Goal: Information Seeking & Learning: Learn about a topic

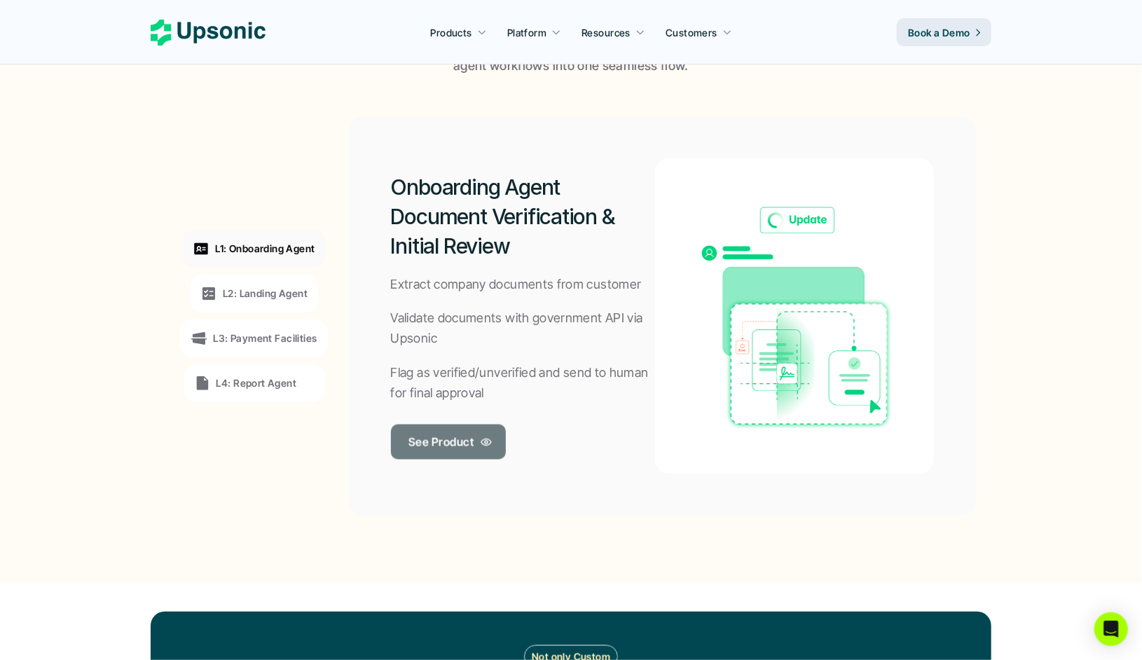
scroll to position [1018, 0]
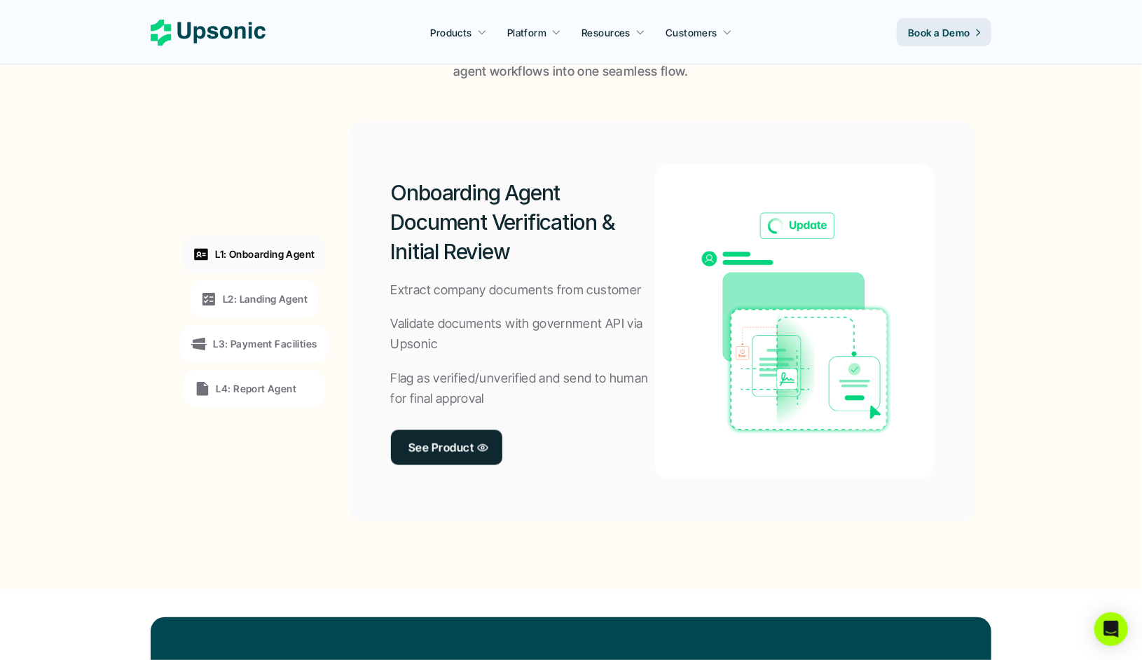
click at [266, 298] on p "L2: Landing Agent" at bounding box center [265, 299] width 85 height 15
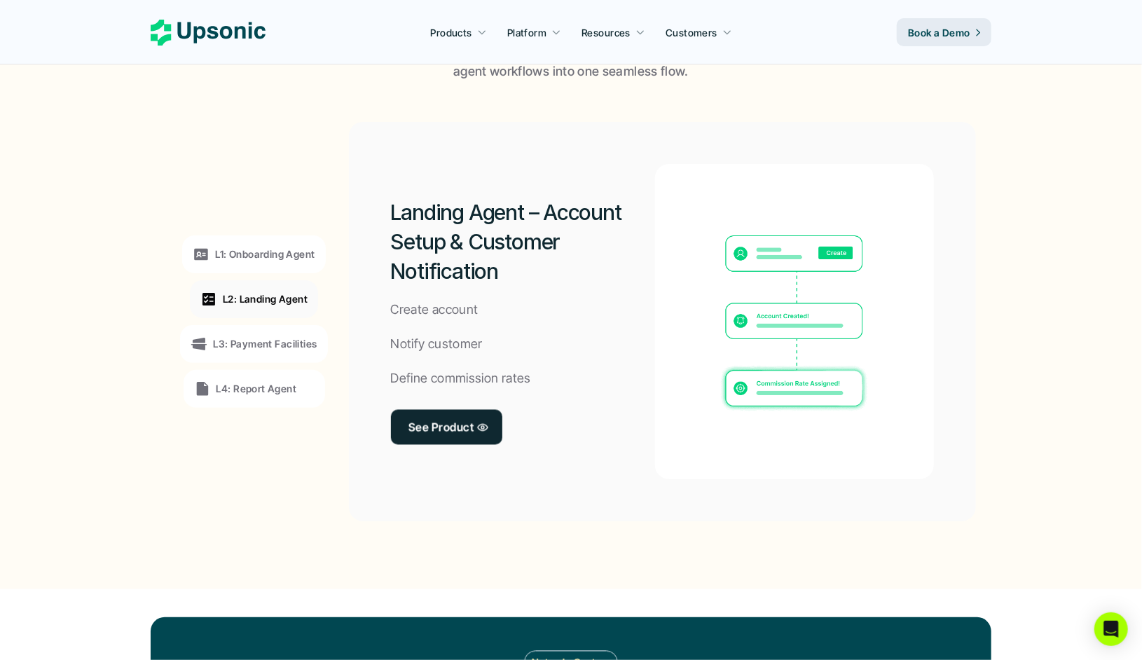
click at [259, 346] on p "L3: Payment Facilities" at bounding box center [265, 343] width 104 height 15
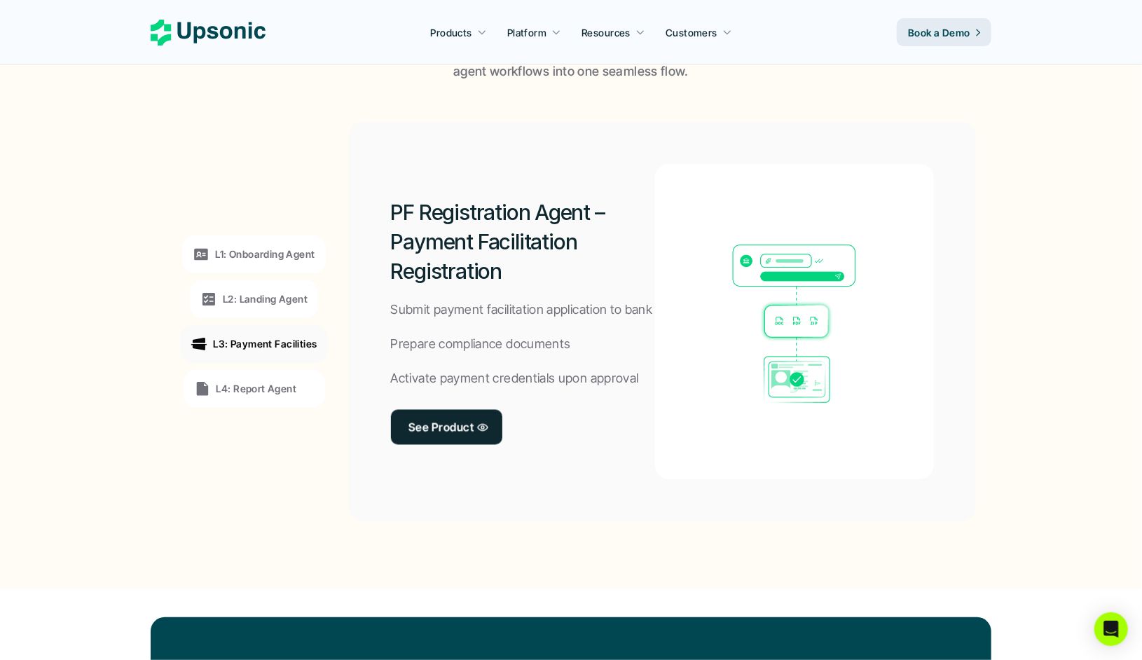
click at [251, 390] on p "L4: Report Agent" at bounding box center [257, 388] width 81 height 15
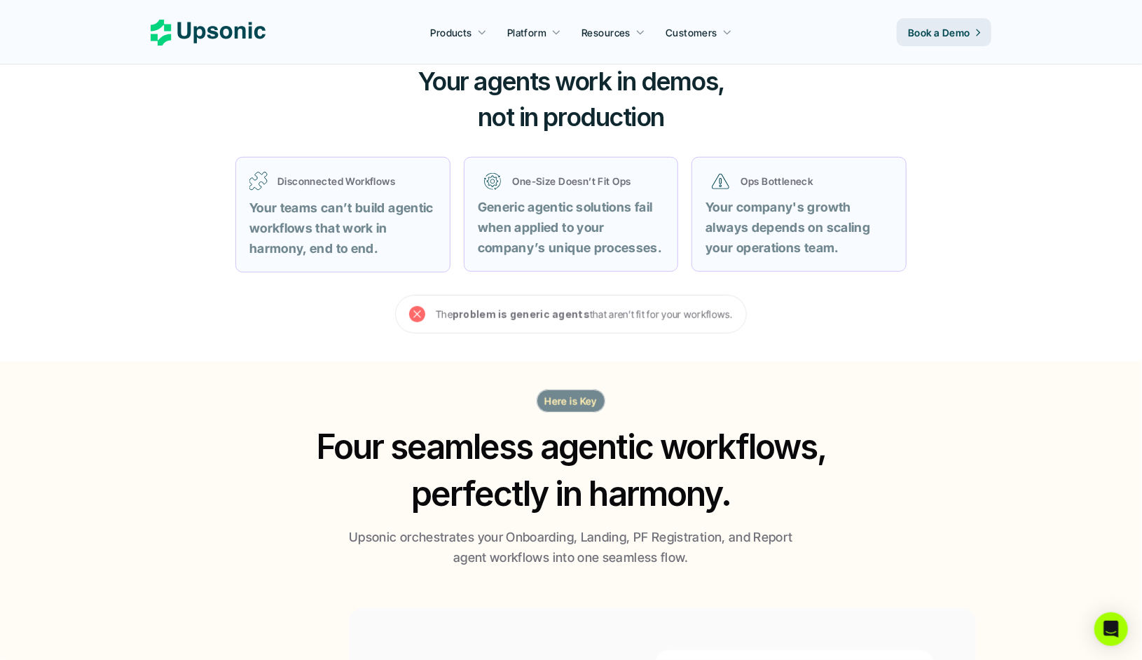
scroll to position [473, 0]
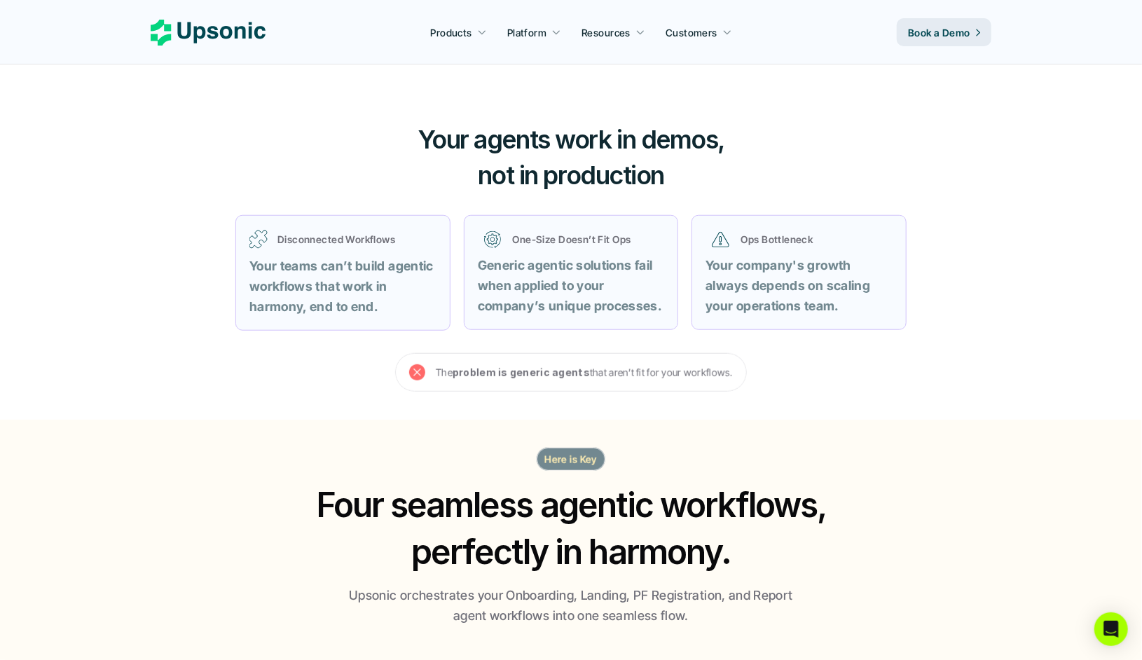
click at [420, 370] on icon at bounding box center [417, 373] width 16 height 16
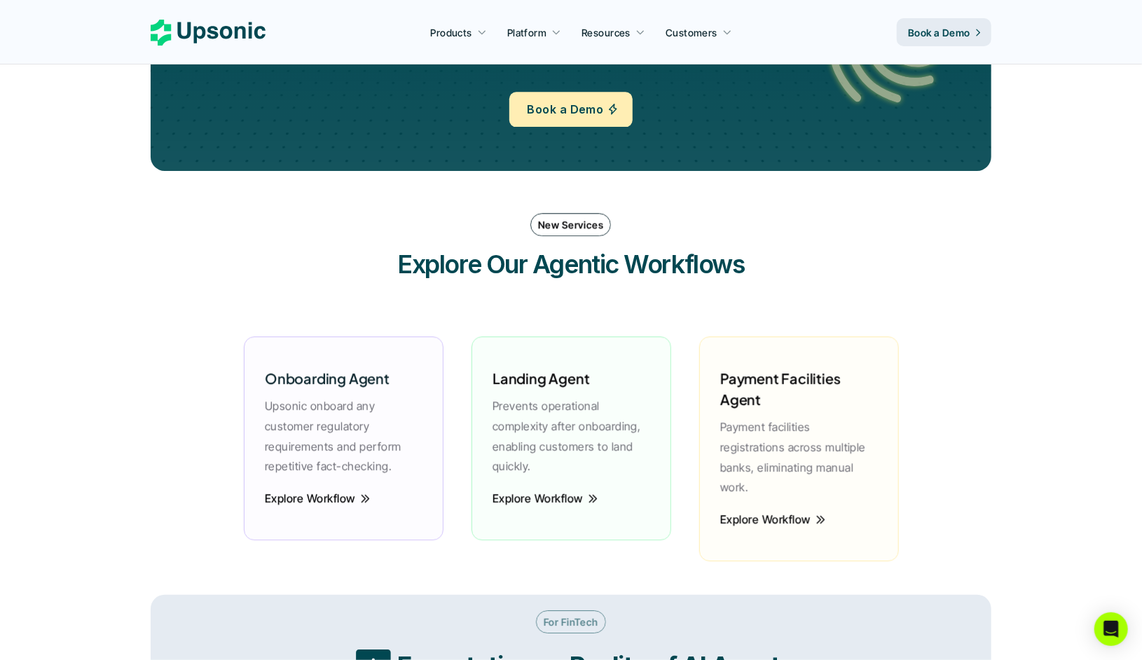
scroll to position [1922, 0]
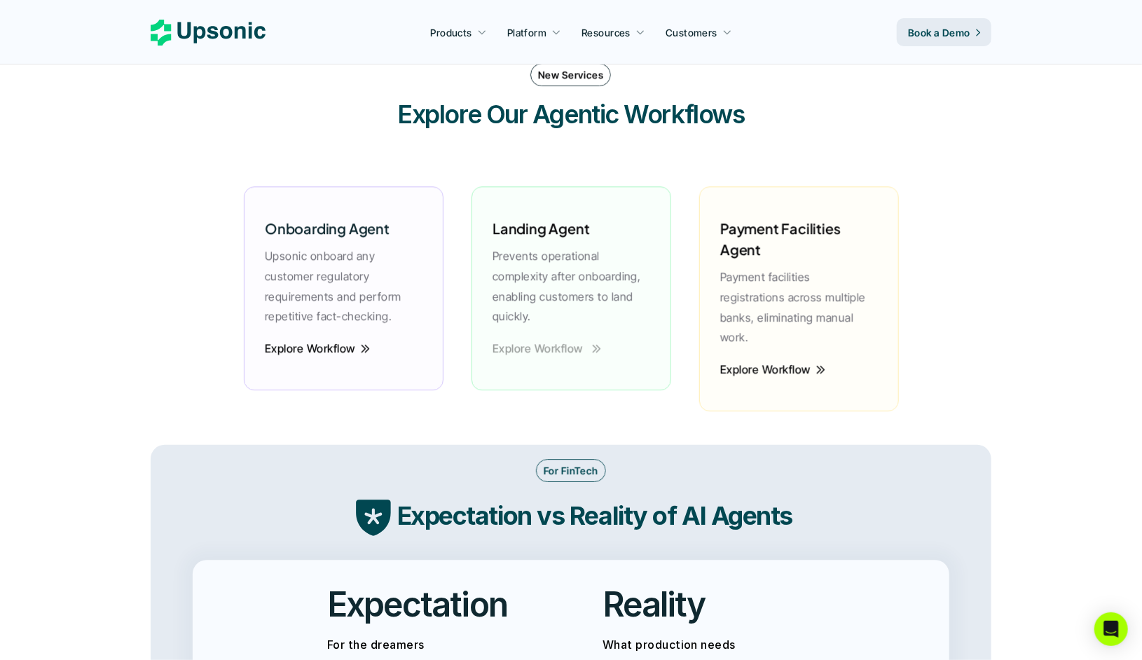
click at [540, 346] on p "Explore Workflow" at bounding box center [538, 348] width 91 height 20
click at [537, 350] on p "Explore Workflow" at bounding box center [537, 348] width 91 height 20
click at [750, 359] on p "Explore Workflow" at bounding box center [765, 369] width 91 height 20
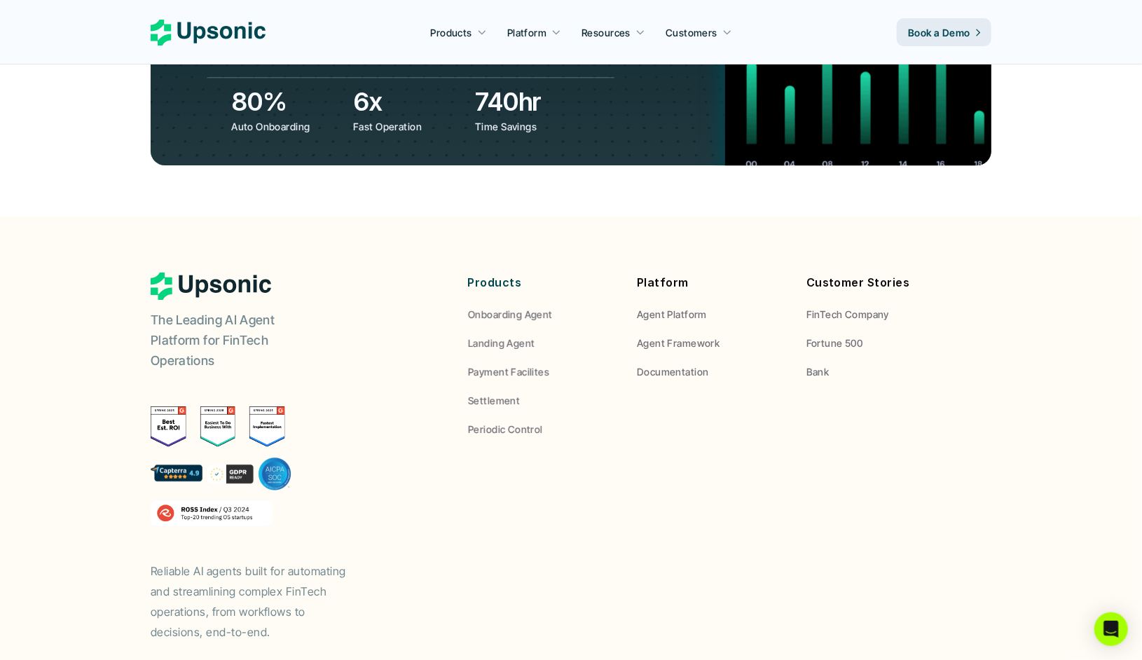
scroll to position [5195, 0]
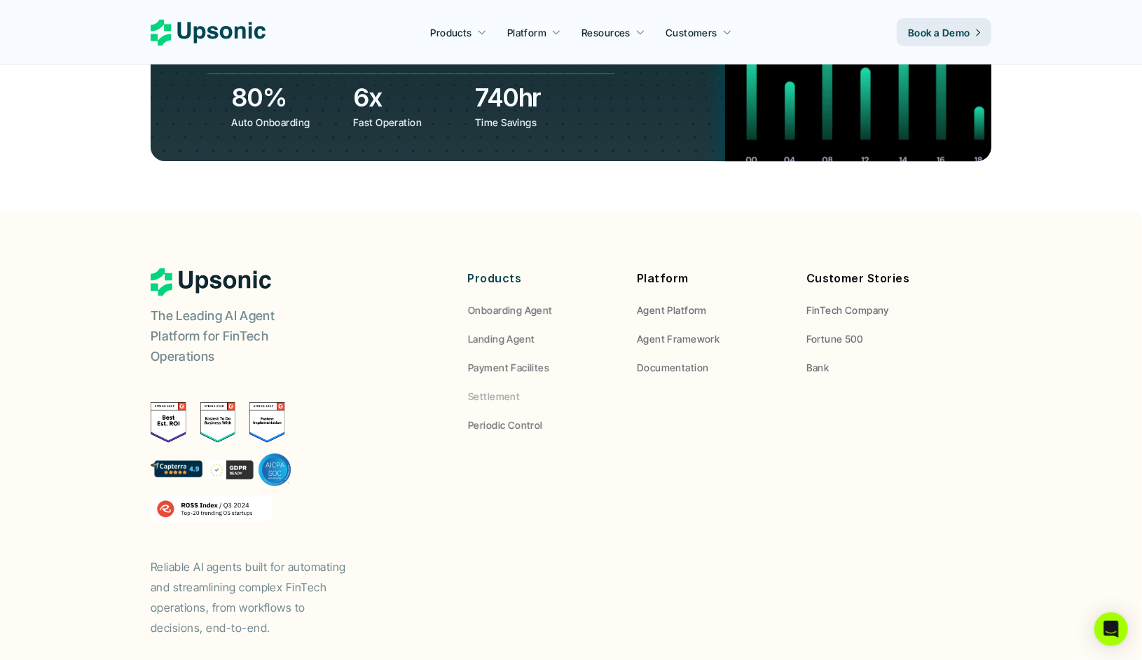
click at [493, 389] on p "Settlement" at bounding box center [494, 396] width 52 height 15
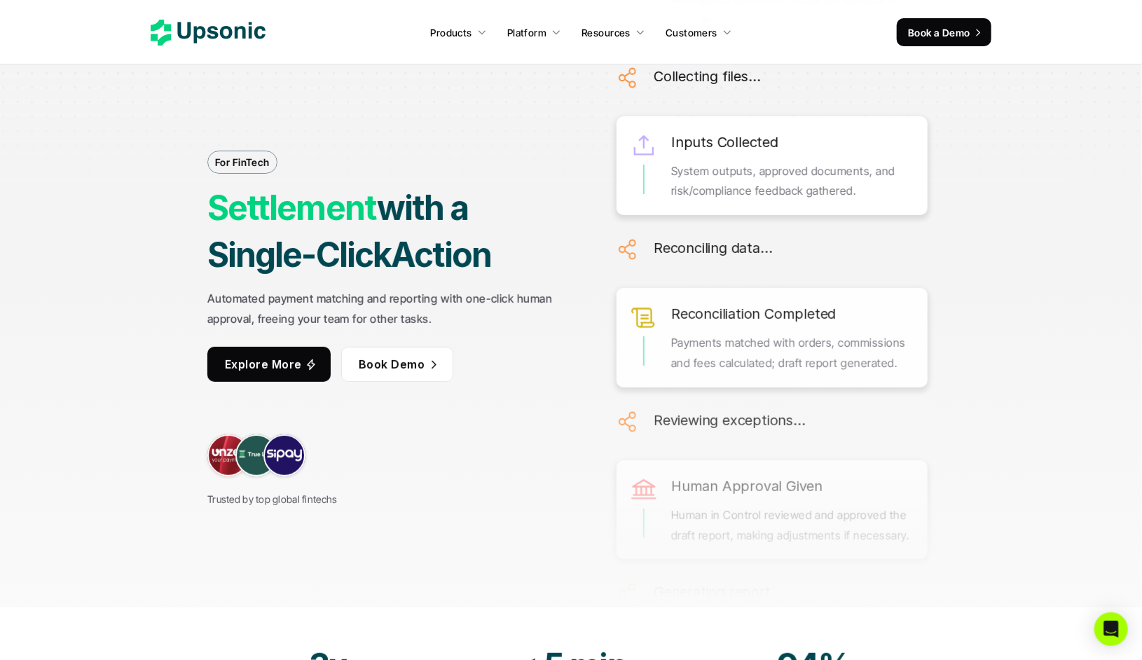
scroll to position [71, 0]
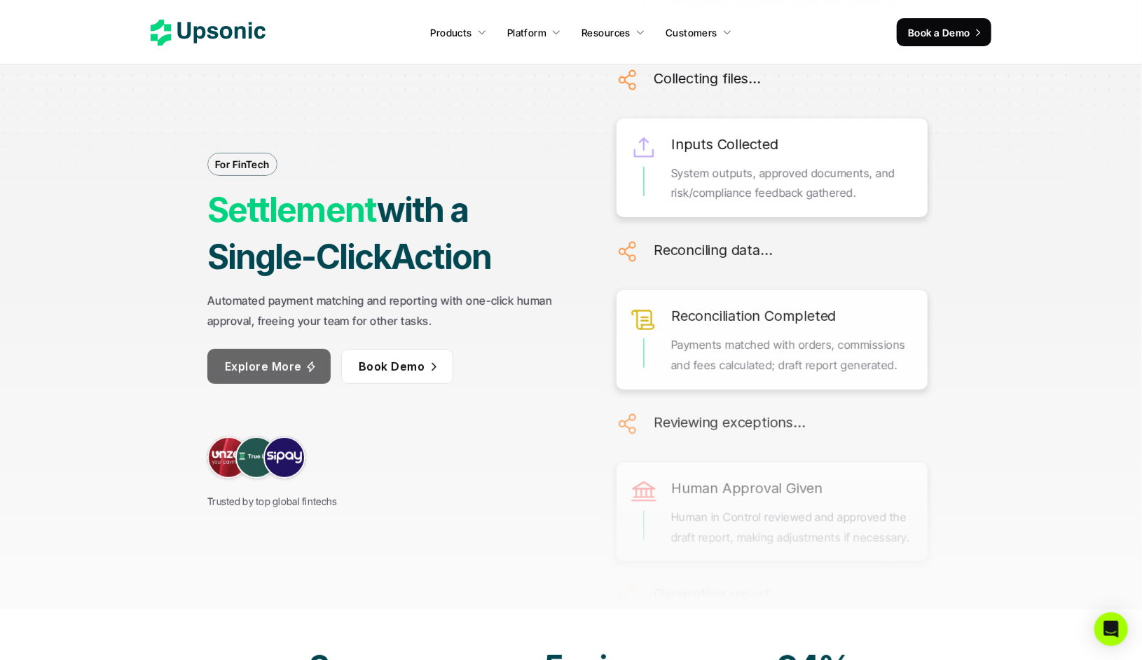
click at [282, 373] on p "Explore More" at bounding box center [263, 367] width 77 height 20
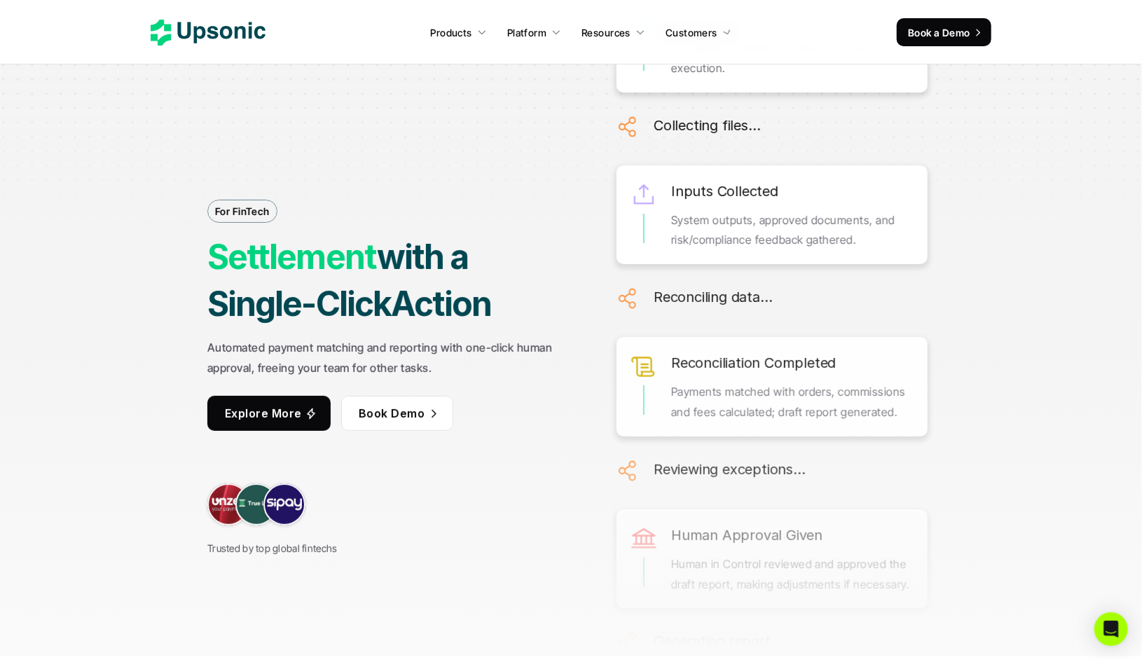
scroll to position [25, 0]
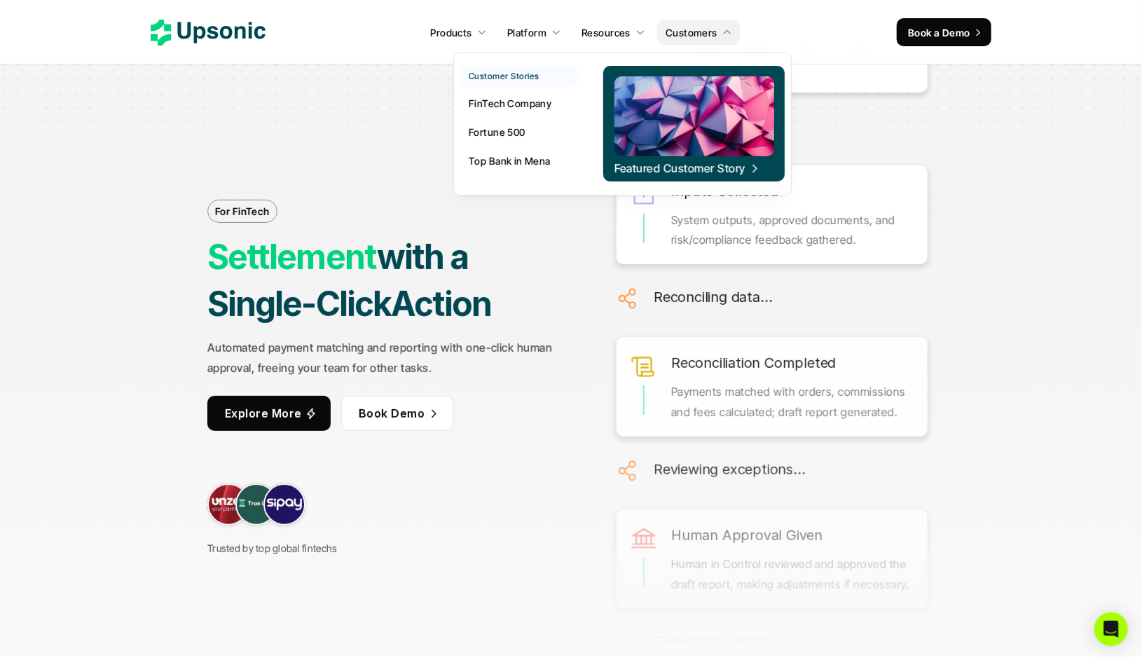
click at [662, 134] on img at bounding box center [694, 116] width 160 height 80
click at [683, 119] on img at bounding box center [694, 116] width 160 height 80
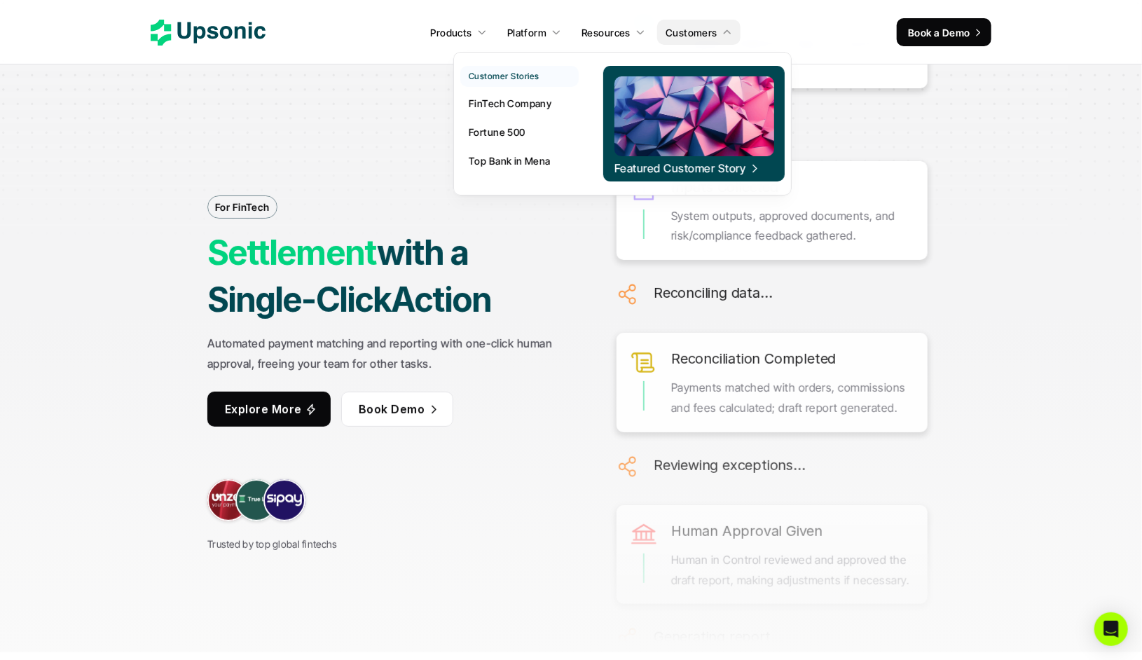
click at [676, 170] on p "Featured Customer Story" at bounding box center [679, 167] width 131 height 15
click at [477, 129] on p "Fortune 500" at bounding box center [497, 132] width 57 height 15
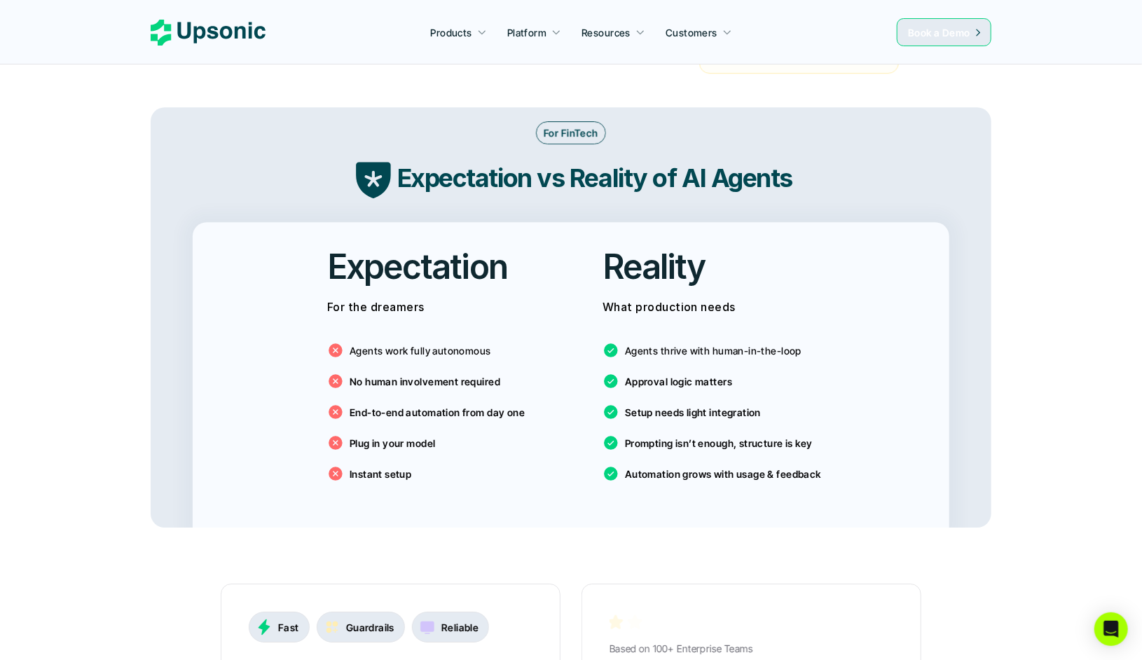
scroll to position [2256, 0]
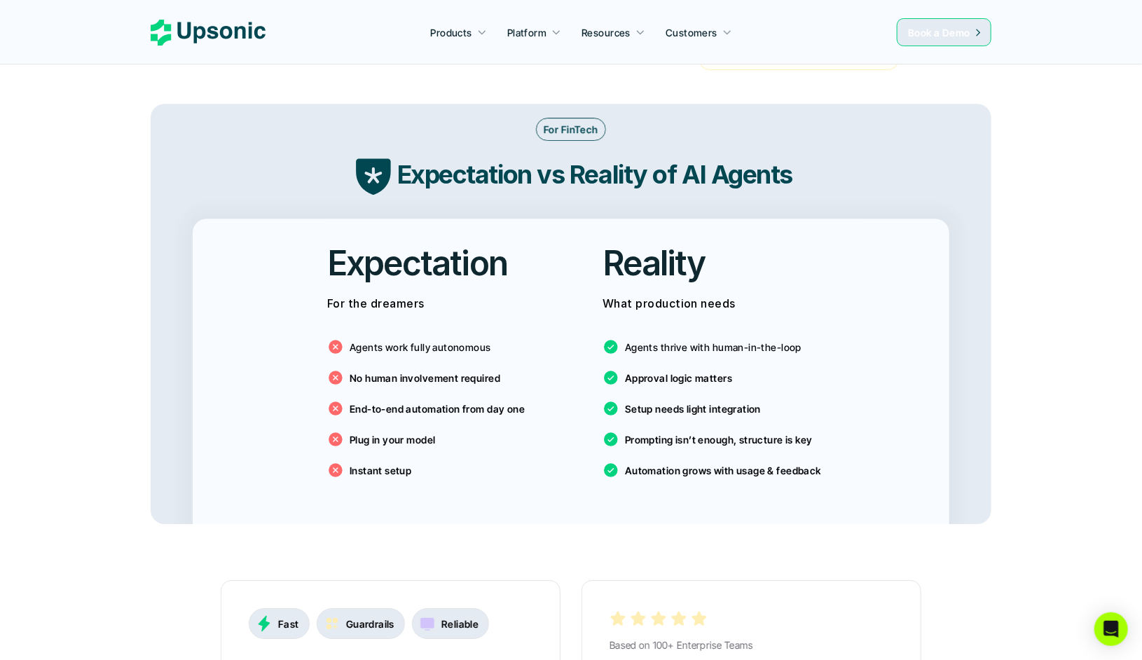
click at [203, 32] on use at bounding box center [208, 33] width 115 height 26
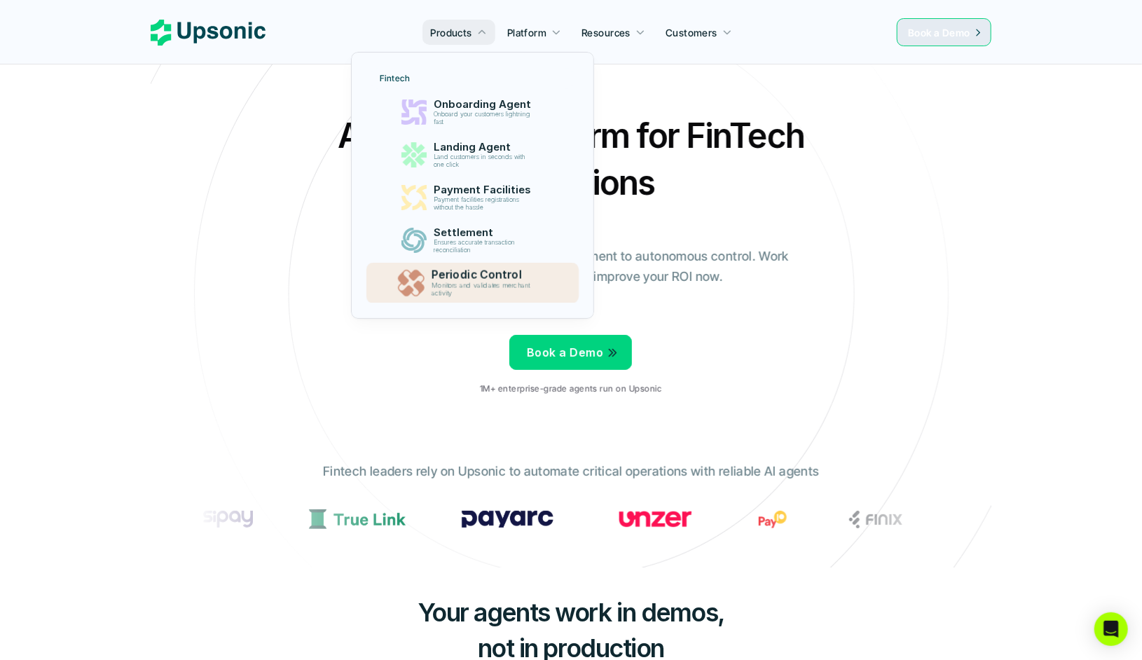
click at [462, 279] on p "Periodic Control" at bounding box center [485, 274] width 109 height 13
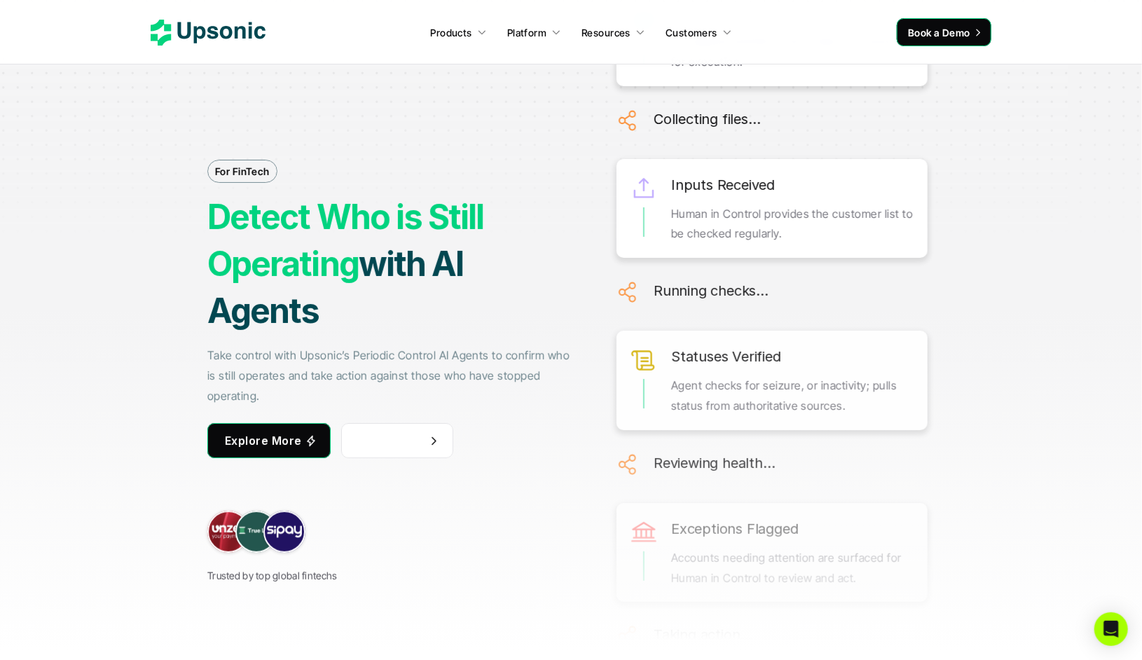
scroll to position [17, 0]
